Goal: Ask a question: Seek information or help from site administrators or community

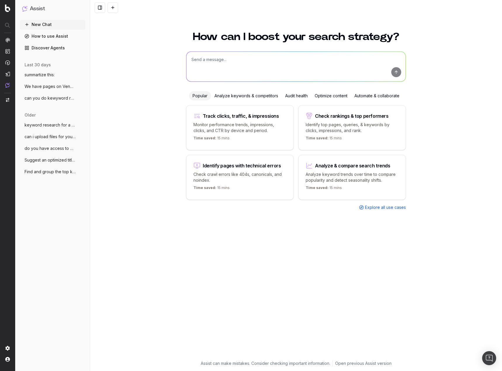
click at [217, 61] on textarea at bounding box center [295, 67] width 219 height 30
paste textarea "Byte falsely and deceptively marketed two products – the Byte Aligner Systems a…"
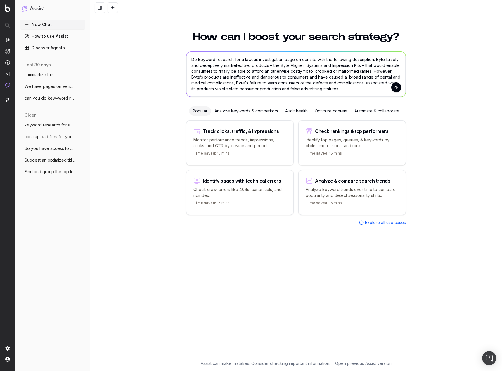
type textarea "Do keyword research for a lawsuit investigation page on our site with the follo…"
click at [396, 85] on button "submit" at bounding box center [396, 87] width 10 height 10
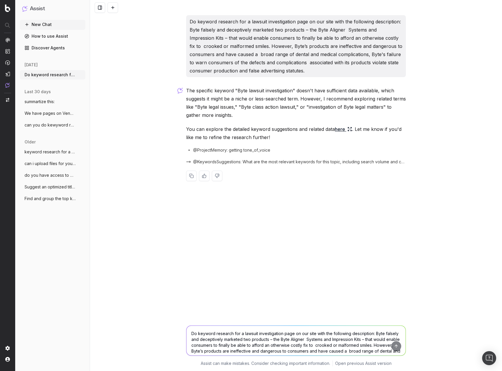
click at [349, 130] on icon at bounding box center [349, 129] width 5 height 5
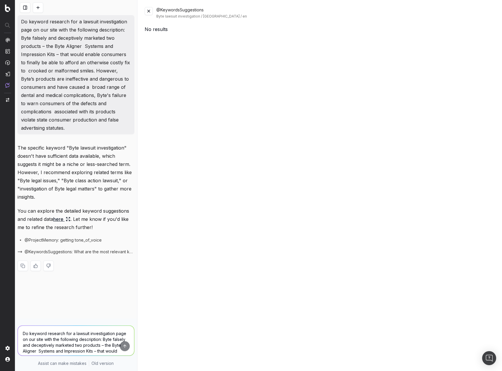
click at [148, 12] on button at bounding box center [149, 11] width 8 height 8
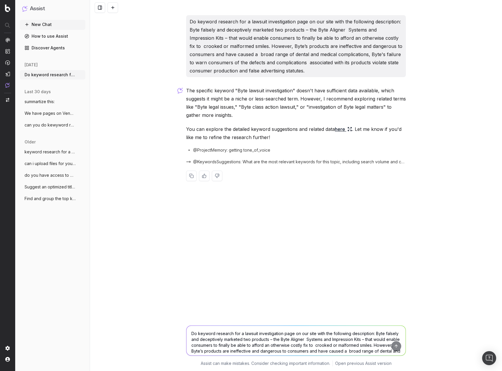
click at [300, 163] on span "@KeywordsSuggestions: What are the most relevant keywords for this topic, inclu…" at bounding box center [299, 162] width 213 height 6
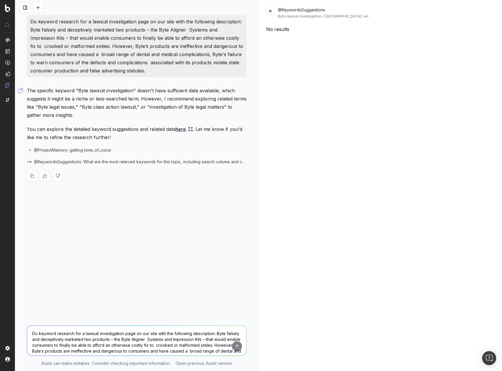
click at [272, 11] on button at bounding box center [270, 11] width 8 height 8
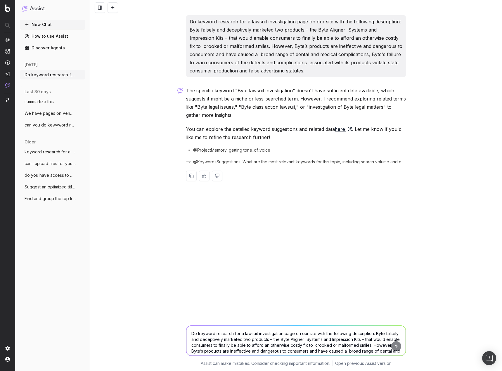
click at [279, 332] on textarea "Do keyword research for a lawsuit investigation page on our site with the follo…" at bounding box center [295, 341] width 219 height 30
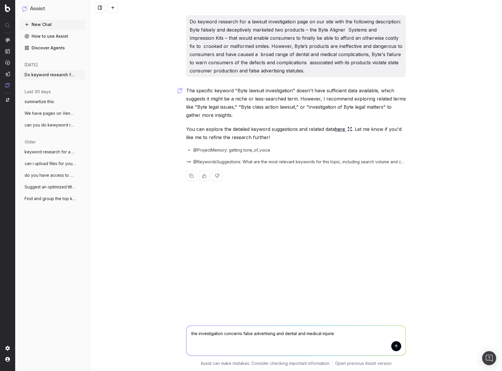
type textarea "the investigation concerns false advertising and dental and medical injuries"
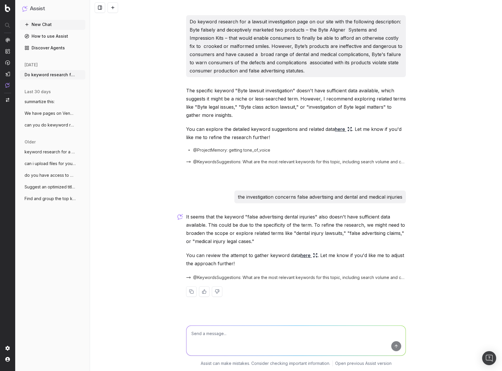
click at [291, 333] on textarea at bounding box center [295, 341] width 219 height 30
type textarea "they are two separate concepts: a. false advertising. b. dental and medical inj…"
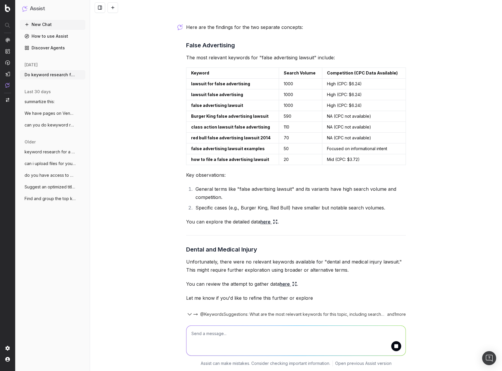
scroll to position [325, 0]
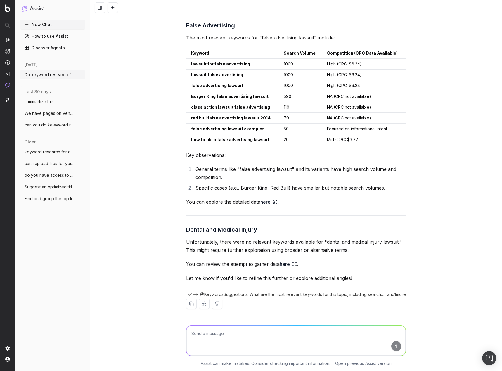
click at [273, 327] on textarea at bounding box center [295, 341] width 219 height 30
type textarea "dental OR medical injury, and you need to include the brand name as well"
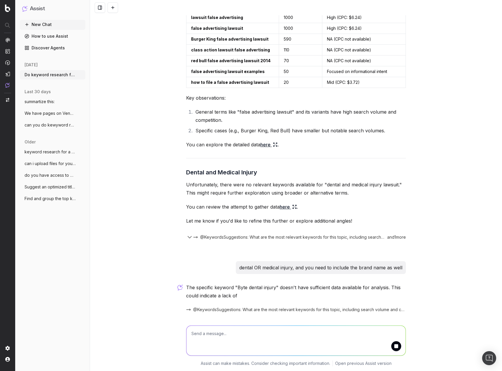
click at [260, 337] on textarea at bounding box center [295, 341] width 219 height 30
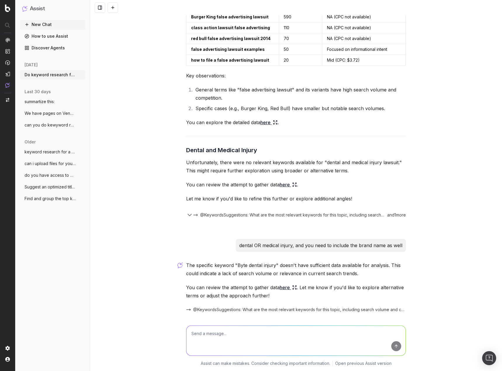
scroll to position [424, 0]
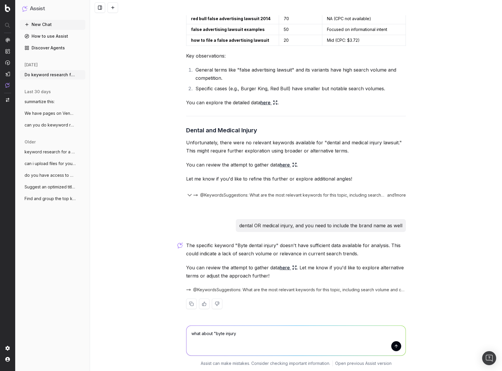
type textarea "what about "byte injury""
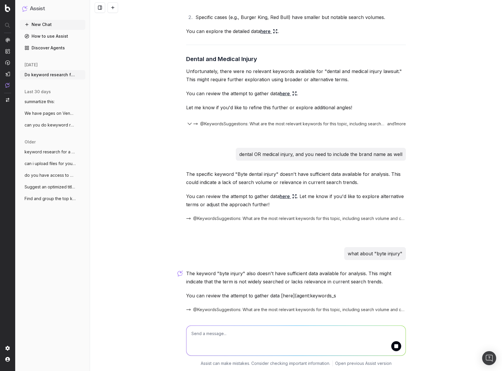
scroll to position [524, 0]
